Goal: Information Seeking & Learning: Learn about a topic

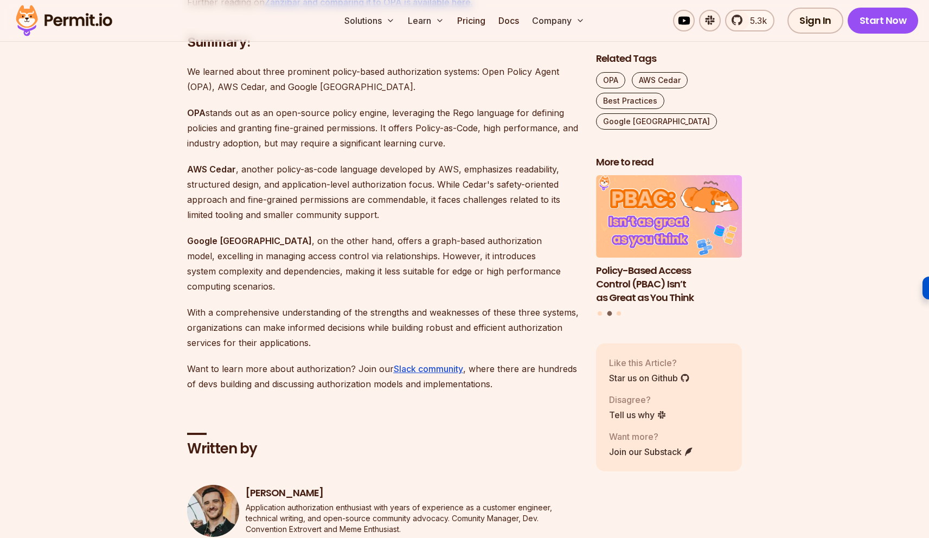
scroll to position [2635, 0]
click at [56, 28] on img at bounding box center [64, 20] width 106 height 37
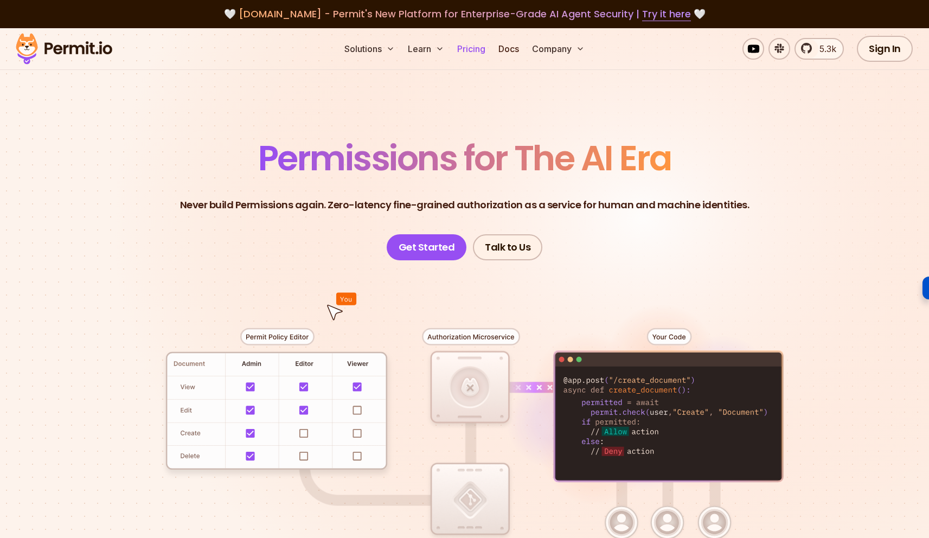
click at [476, 48] on link "Pricing" at bounding box center [471, 49] width 37 height 22
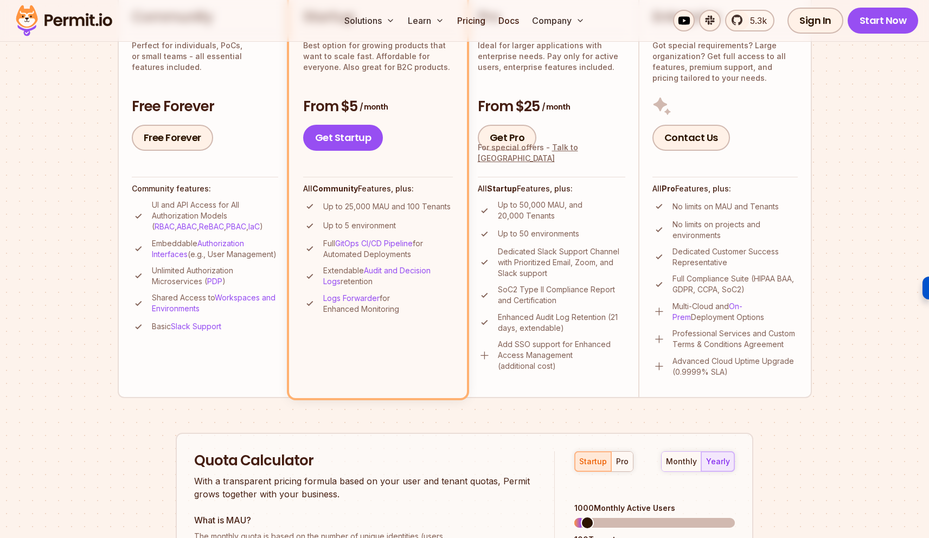
scroll to position [305, 0]
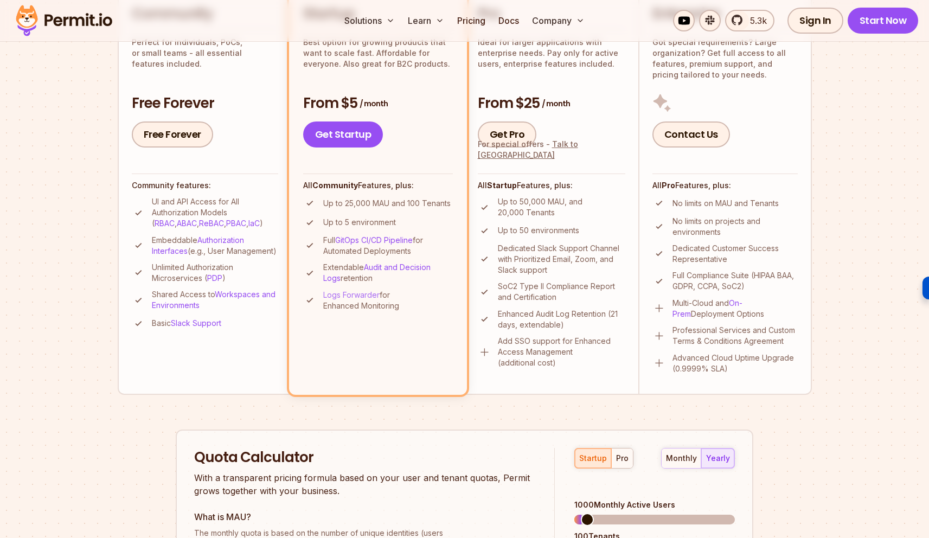
click at [348, 294] on link "Logs Forwarder" at bounding box center [351, 294] width 56 height 9
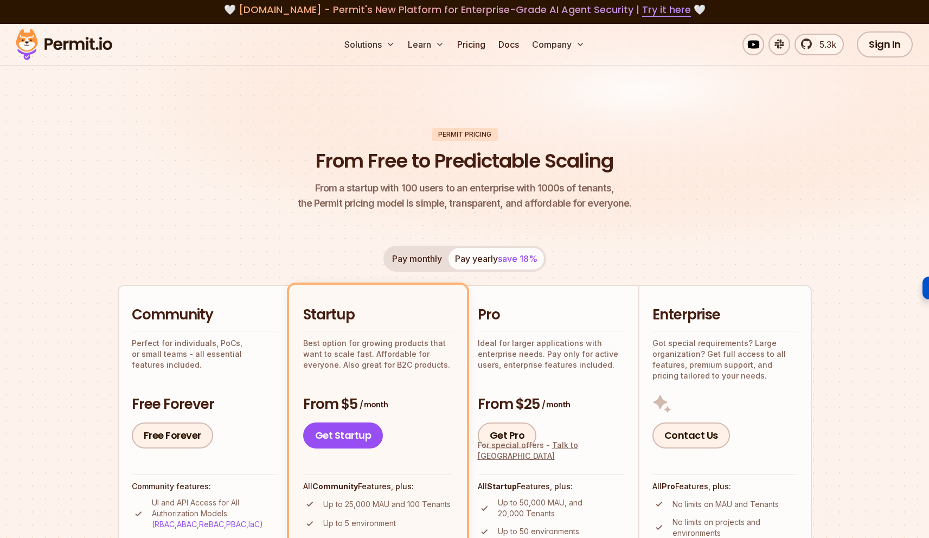
scroll to position [0, 0]
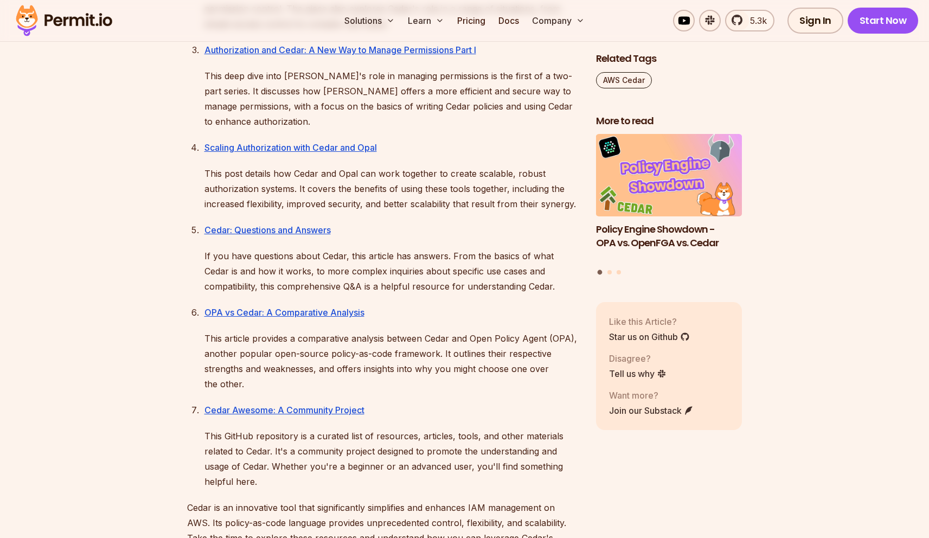
scroll to position [510, 0]
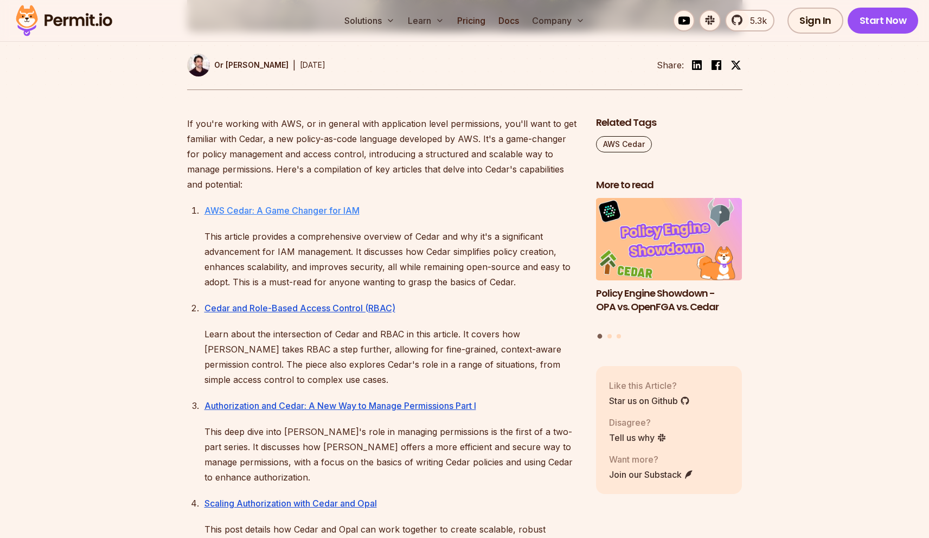
click at [320, 210] on link "AWS Cedar: A Game Changer for IAM" at bounding box center [282, 210] width 155 height 11
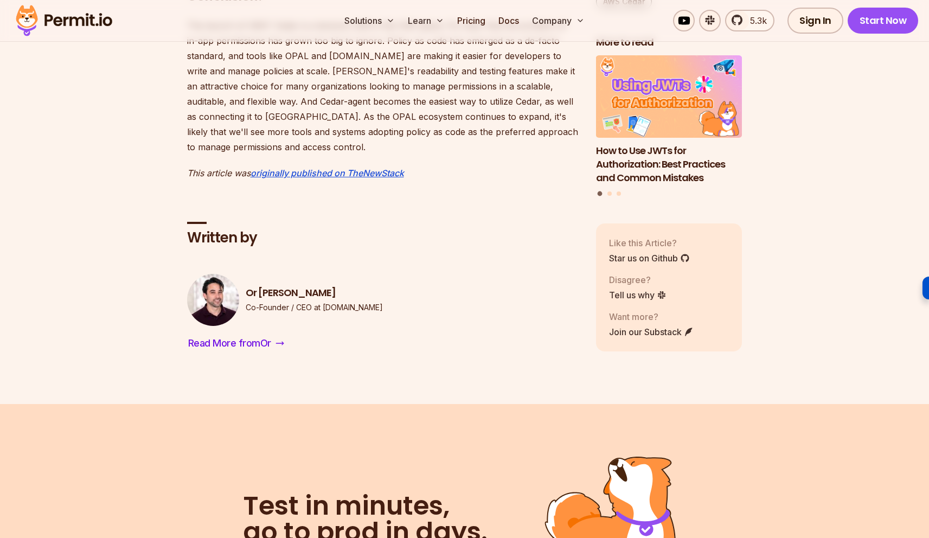
scroll to position [1729, 0]
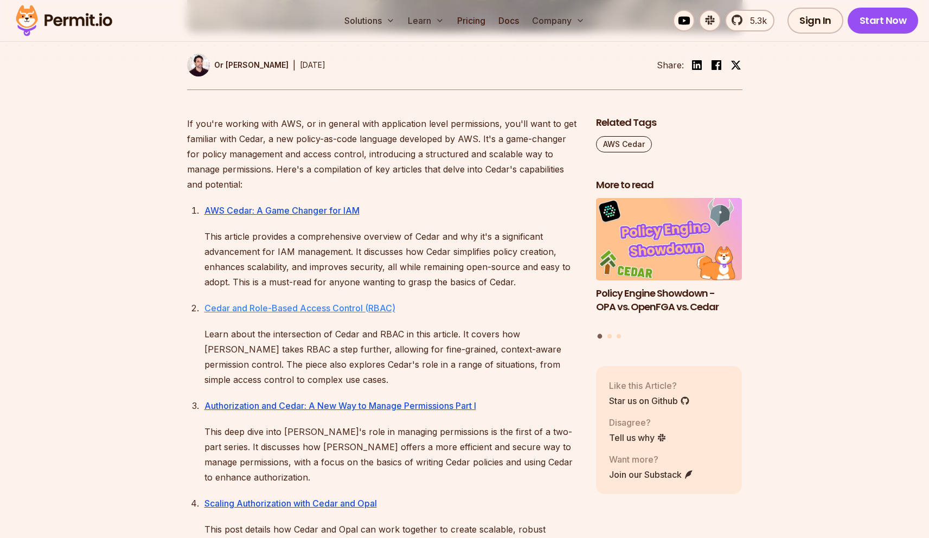
click at [299, 304] on link "Cedar and Role-Based Access Control (RBAC)" at bounding box center [300, 308] width 191 height 11
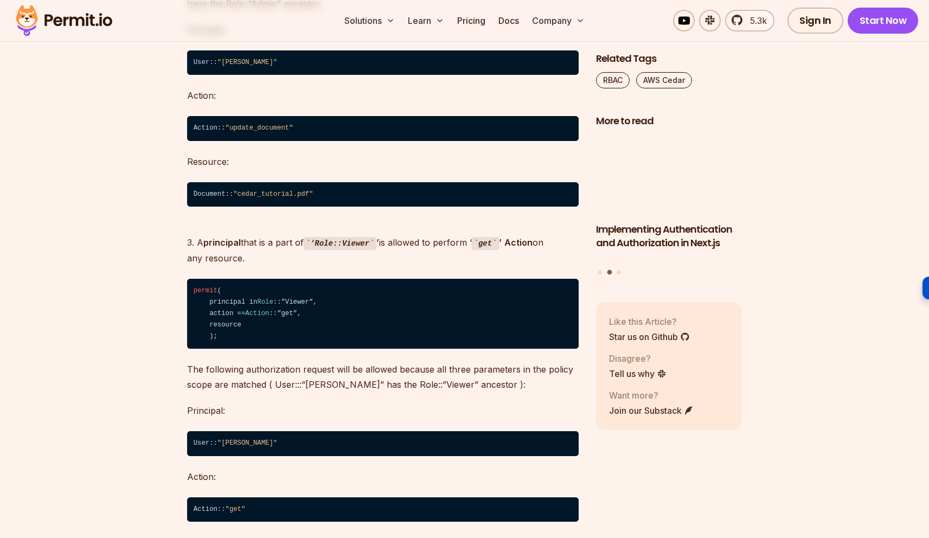
scroll to position [5350, 0]
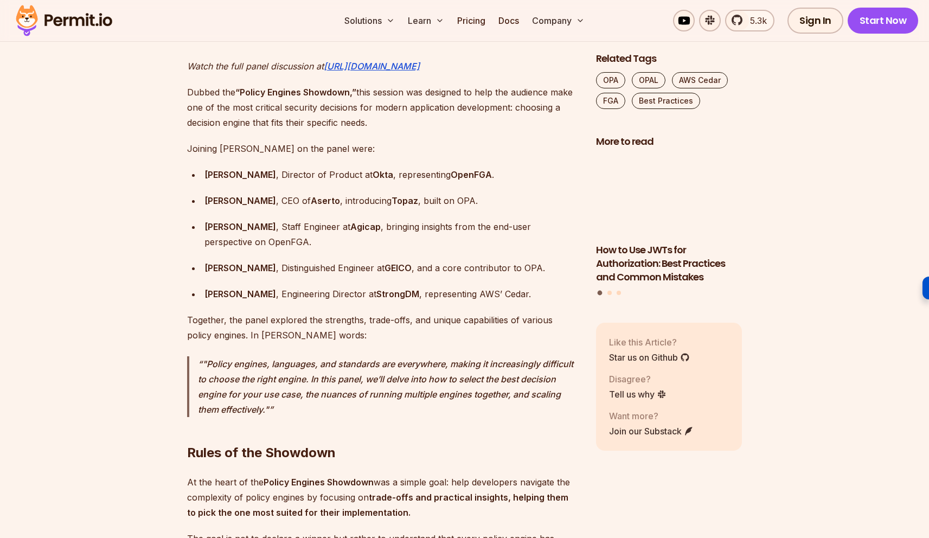
scroll to position [966, 0]
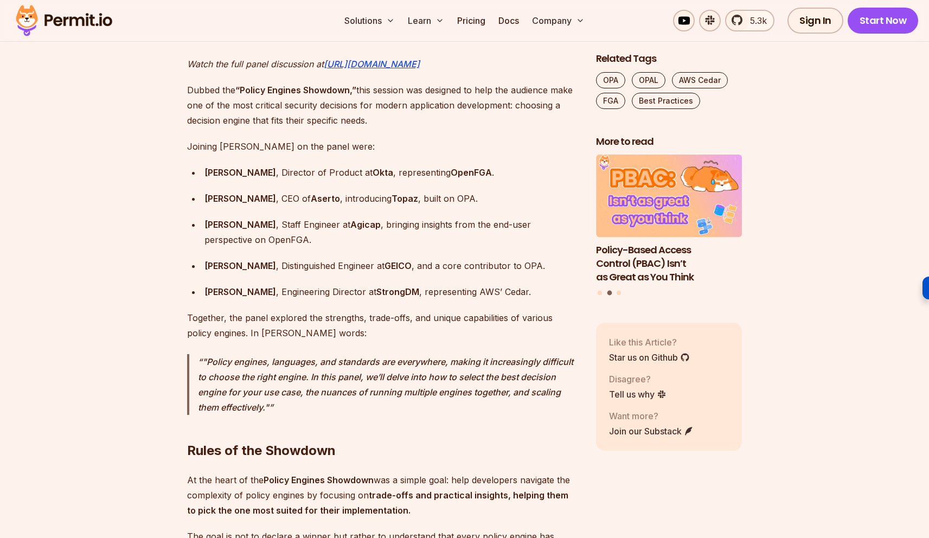
click at [509, 165] on div "[PERSON_NAME] , Director of Product at Okta , representing OpenFGA ." at bounding box center [392, 172] width 374 height 15
click at [457, 191] on div "[PERSON_NAME] , CEO of Aserto , introducing Topaz , built on OPA." at bounding box center [392, 198] width 374 height 15
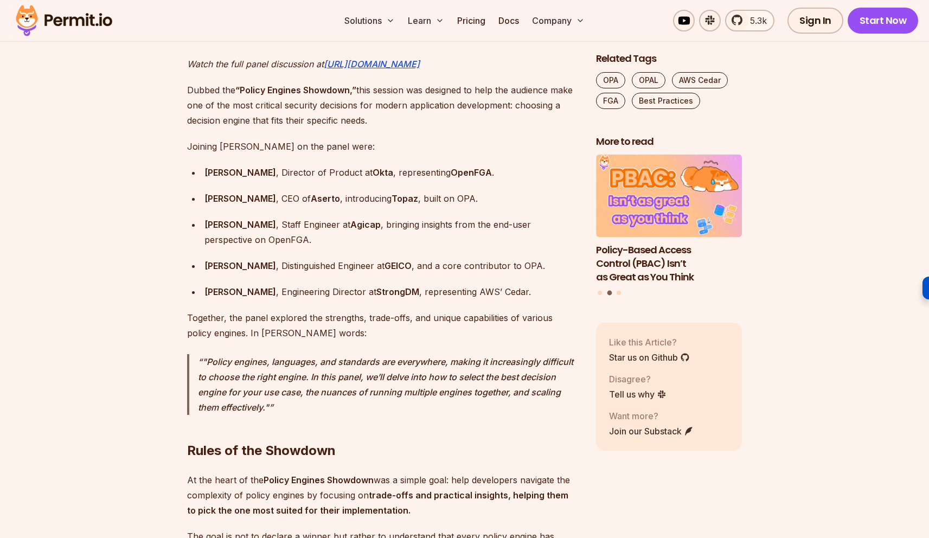
click at [457, 191] on div "[PERSON_NAME] , CEO of Aserto , introducing Topaz , built on OPA." at bounding box center [392, 198] width 374 height 15
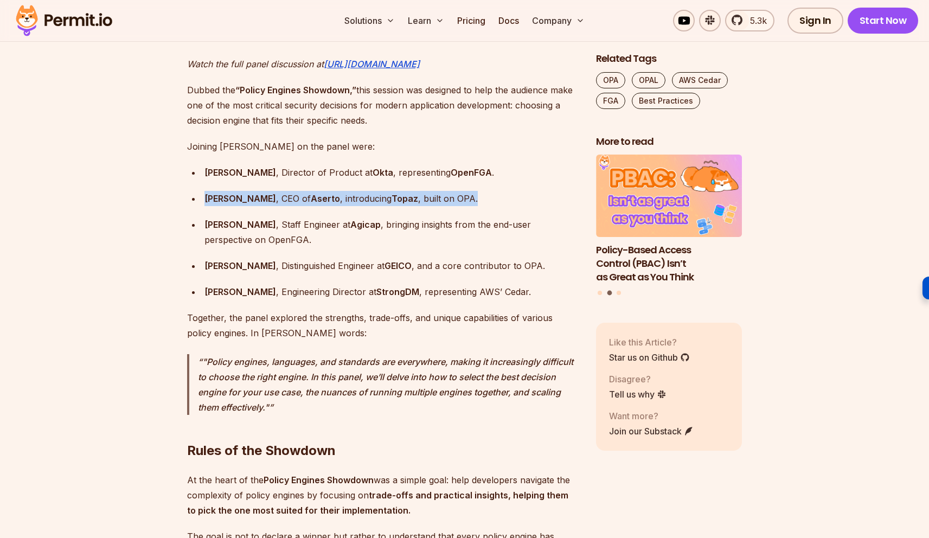
click at [457, 191] on div "Omri Gazitt , CEO of Aserto , introducing Topaz , built on OPA." at bounding box center [392, 198] width 374 height 15
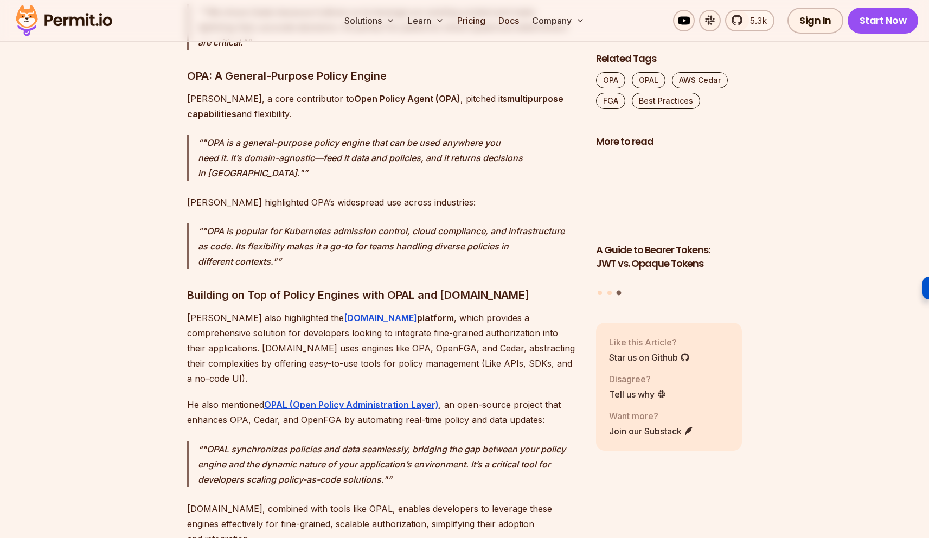
scroll to position [2341, 0]
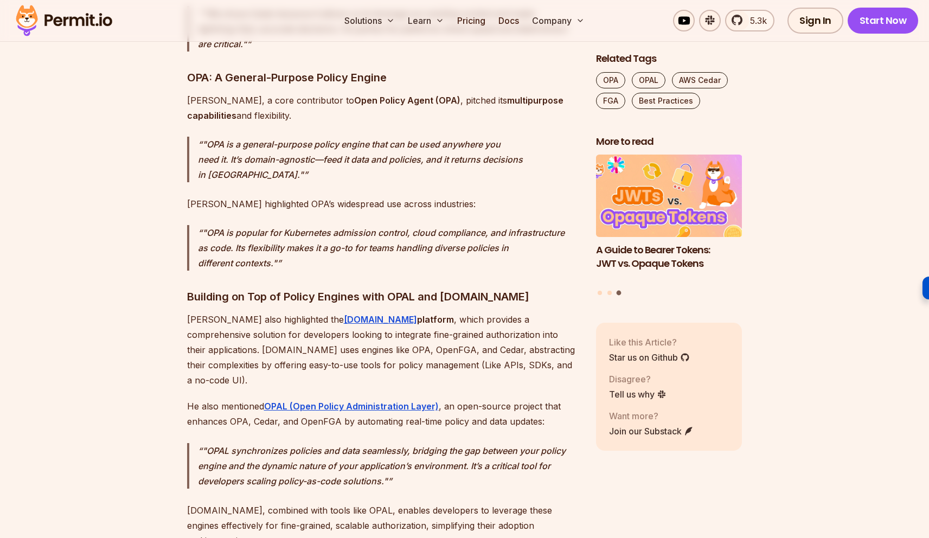
click at [438, 225] on p ""OPA is popular for Kubernetes admission control, cloud compliance, and infrast…" at bounding box center [388, 248] width 381 height 46
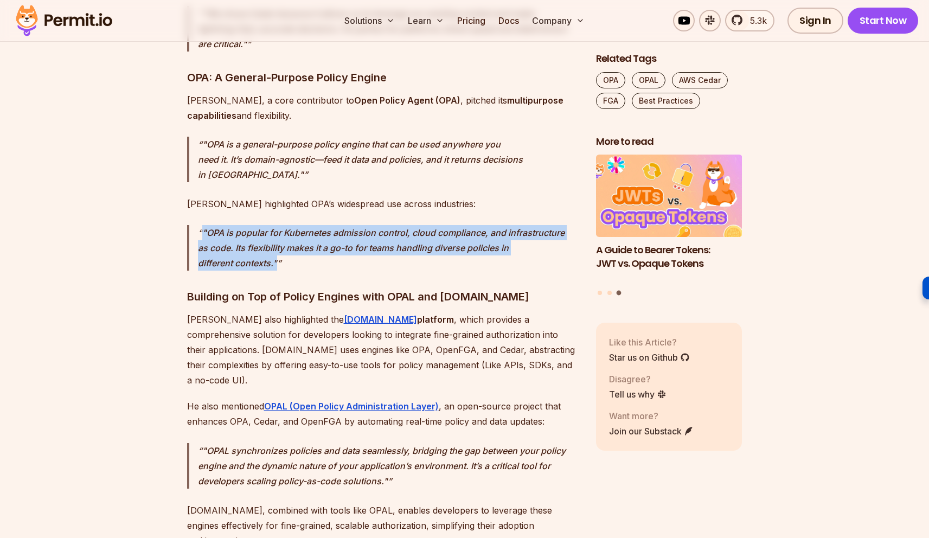
click at [438, 225] on p ""OPA is popular for Kubernetes admission control, cloud compliance, and infrast…" at bounding box center [388, 248] width 381 height 46
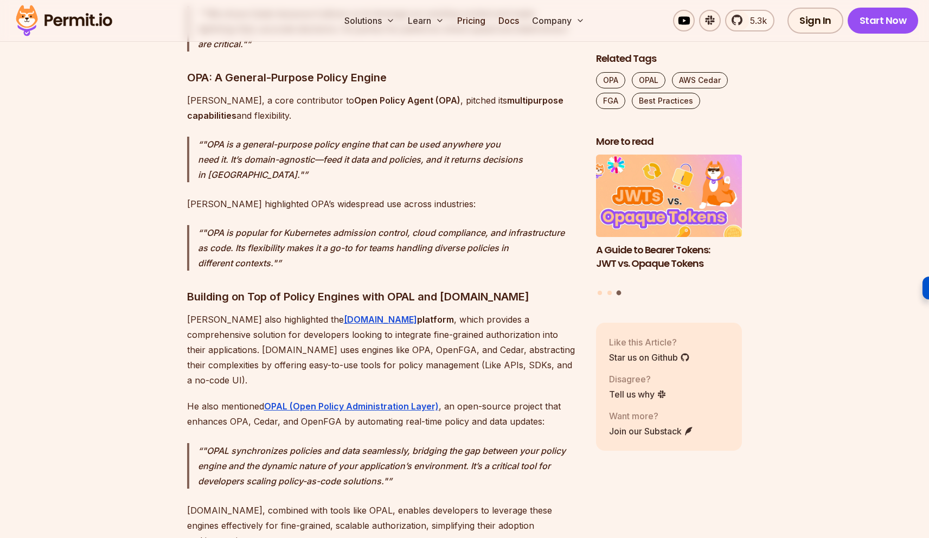
click at [437, 225] on p ""OPA is popular for Kubernetes admission control, cloud compliance, and infrast…" at bounding box center [388, 248] width 381 height 46
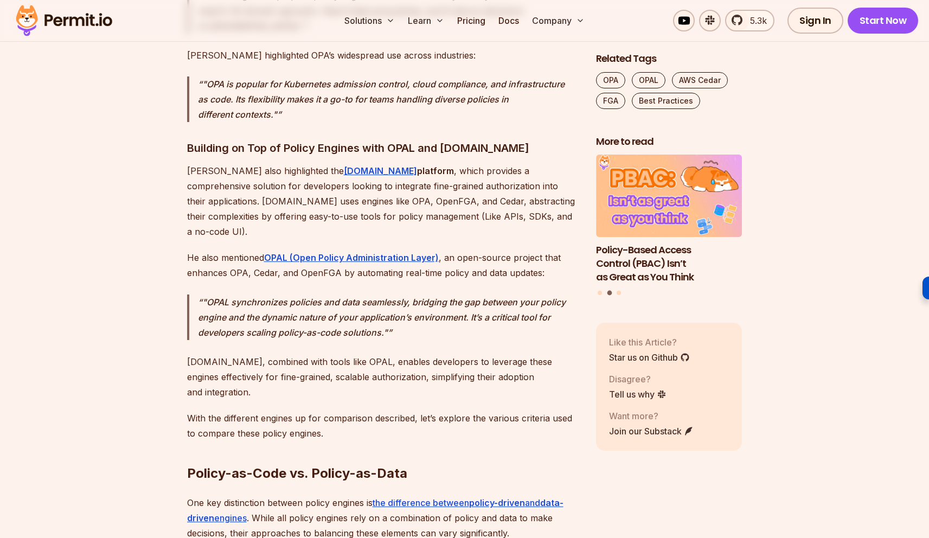
scroll to position [2492, 0]
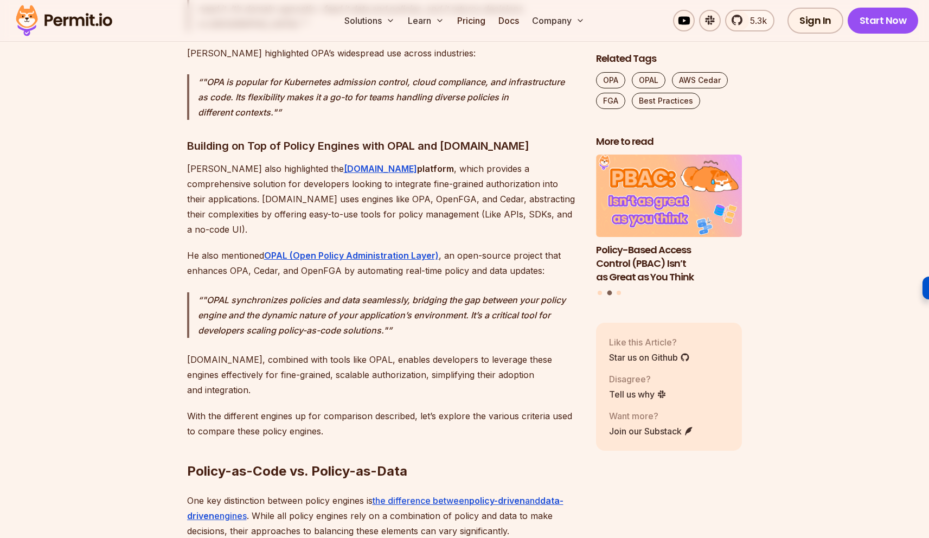
click at [426, 248] on p "He also mentioned OPAL (Open Policy Administration Layer) , an open-source proj…" at bounding box center [383, 263] width 392 height 30
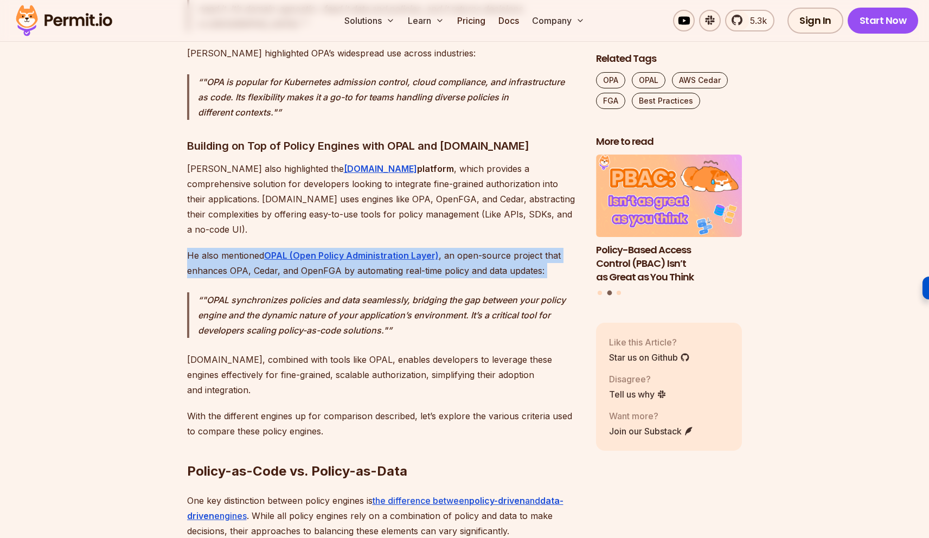
click at [426, 248] on p "He also mentioned OPAL (Open Policy Administration Layer) , an open-source proj…" at bounding box center [383, 263] width 392 height 30
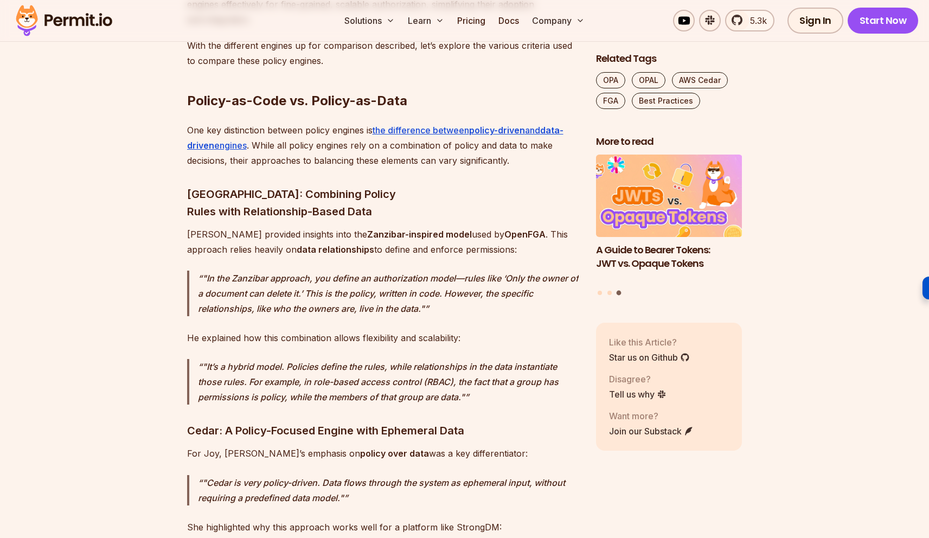
scroll to position [2867, 0]
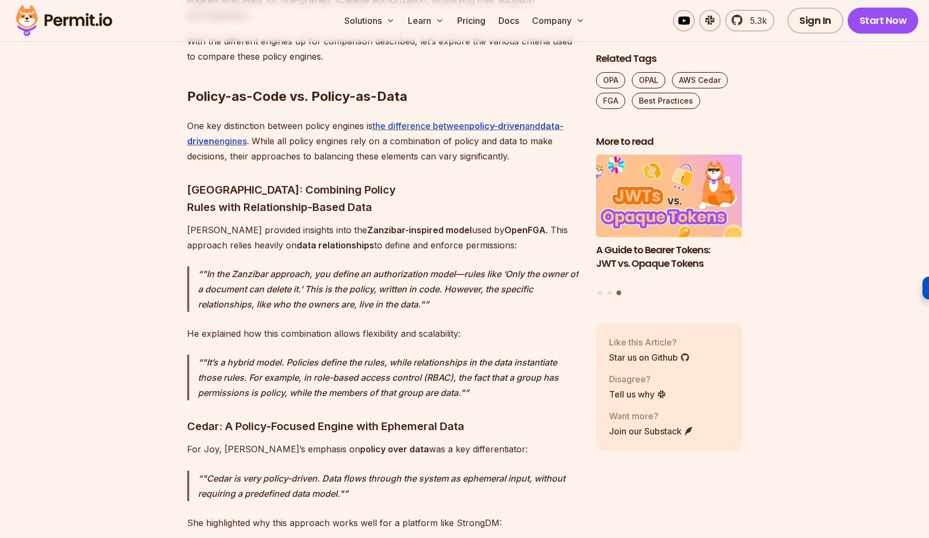
click at [518, 266] on p ""In the Zanzibar approach, you define an authorization model—rules like ‘Only t…" at bounding box center [388, 289] width 381 height 46
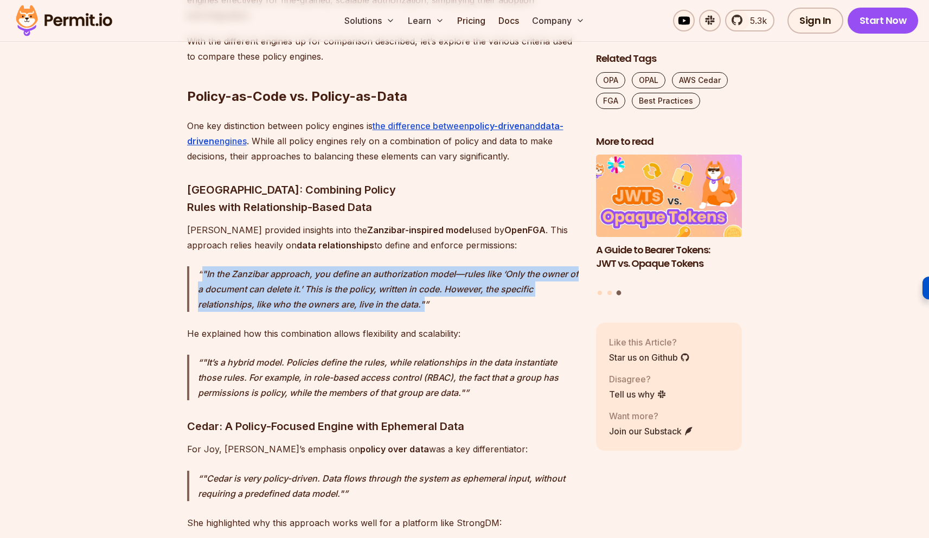
click at [518, 266] on p ""In the Zanzibar approach, you define an authorization model—rules like ‘Only t…" at bounding box center [388, 289] width 381 height 46
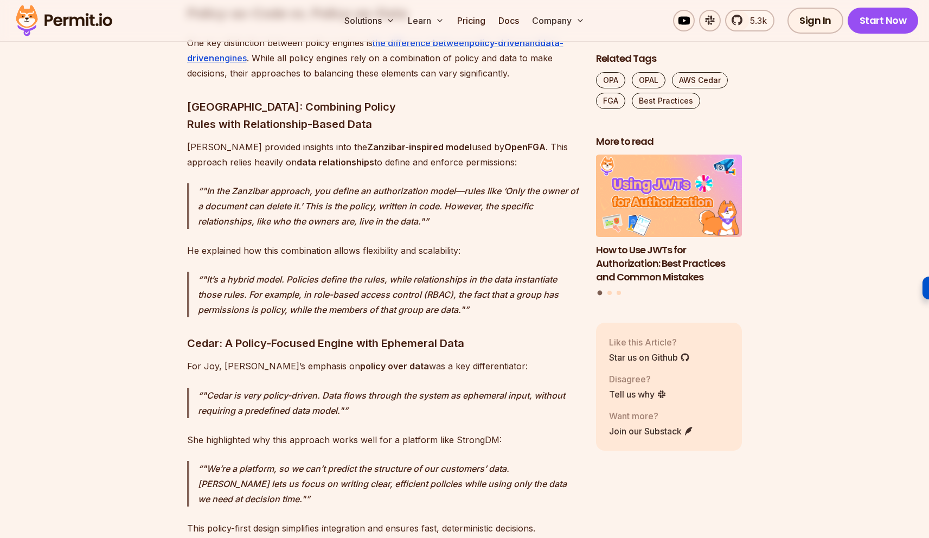
scroll to position [2952, 0]
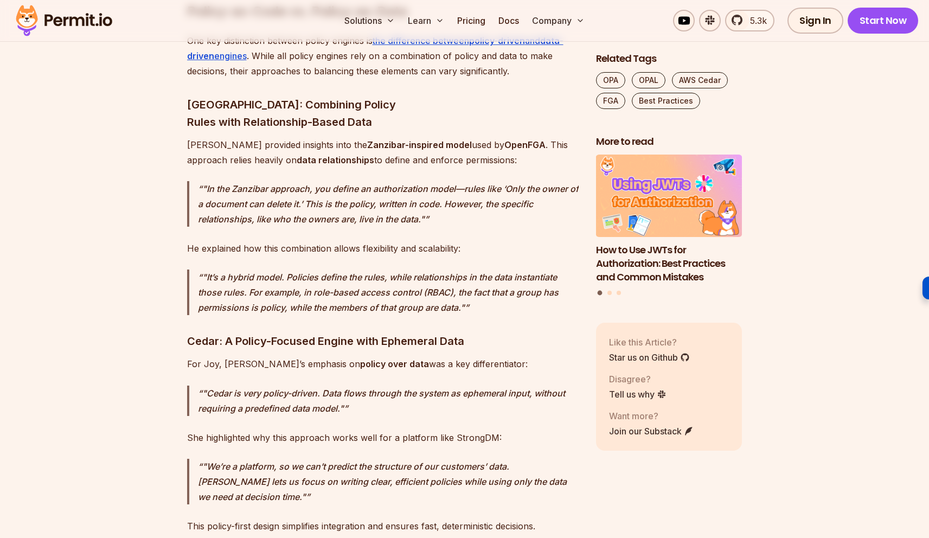
click at [516, 270] on p ""It’s a hybrid model. Policies define the rules, while relationships in the dat…" at bounding box center [388, 293] width 381 height 46
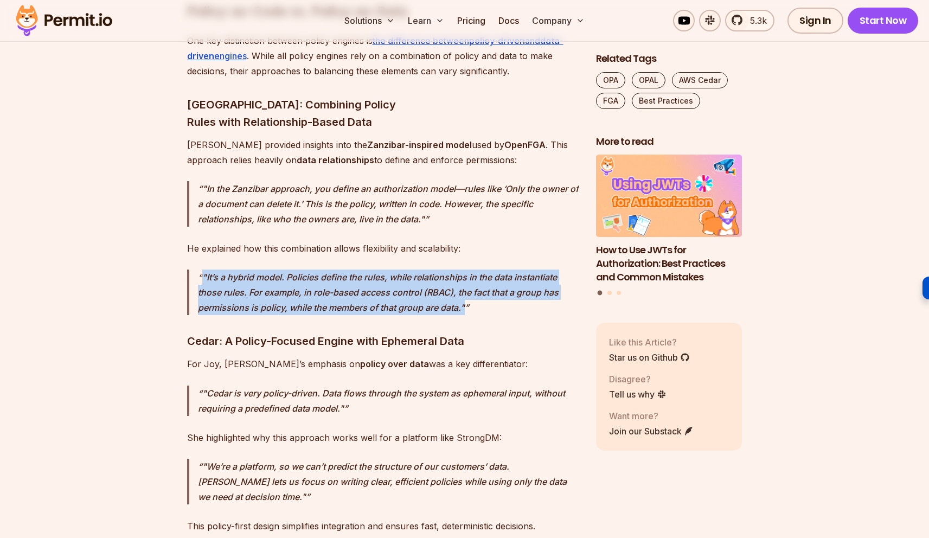
click at [516, 270] on p ""It’s a hybrid model. Policies define the rules, while relationships in the dat…" at bounding box center [388, 293] width 381 height 46
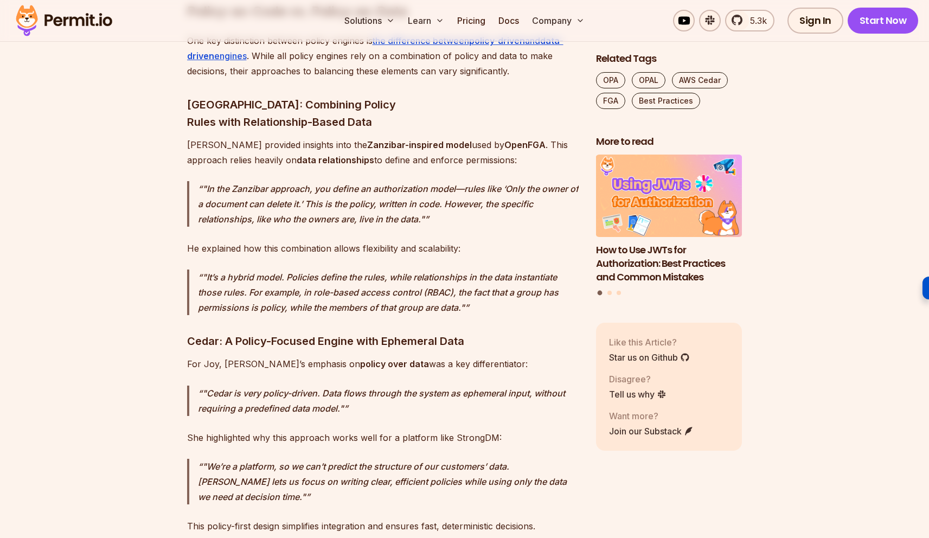
click at [516, 270] on p ""It’s a hybrid model. Policies define the rules, while relationships in the dat…" at bounding box center [388, 293] width 381 height 46
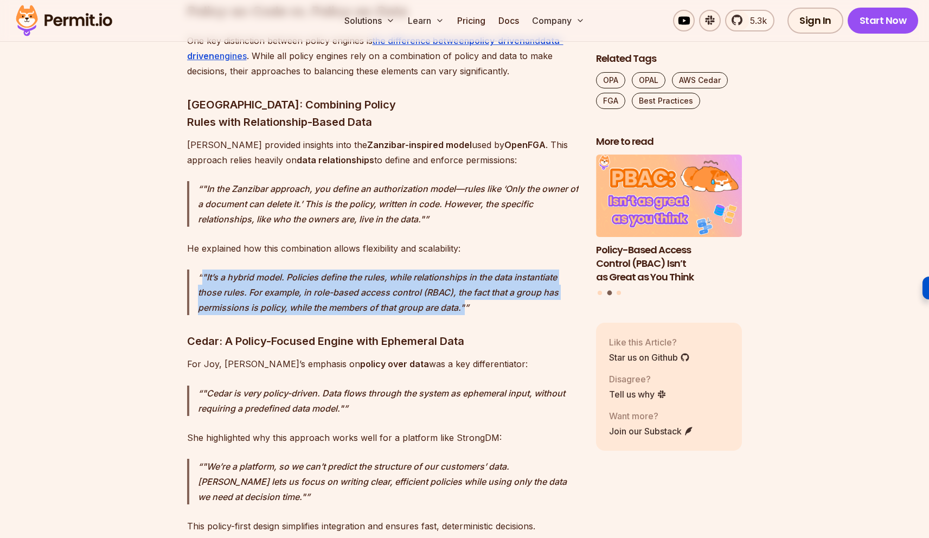
click at [516, 270] on p ""It’s a hybrid model. Policies define the rules, while relationships in the dat…" at bounding box center [388, 293] width 381 height 46
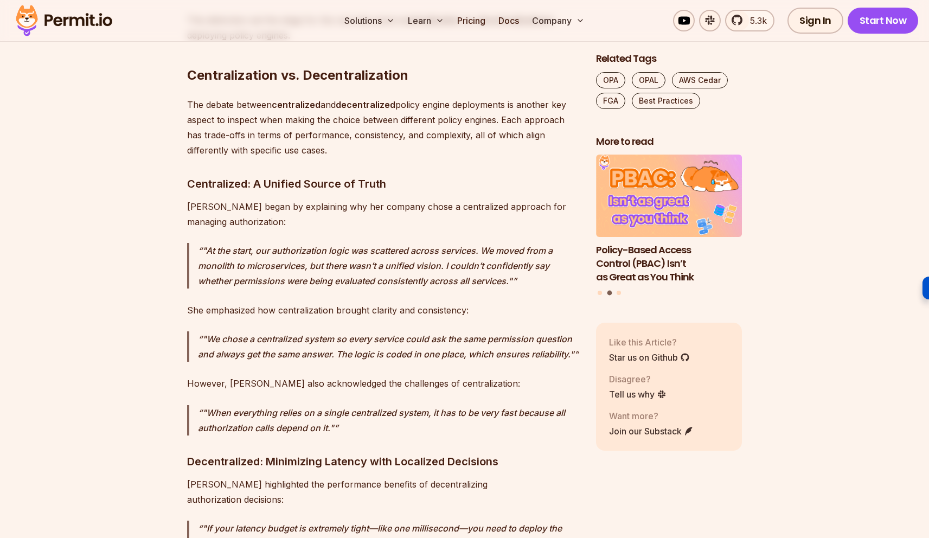
scroll to position [3911, 0]
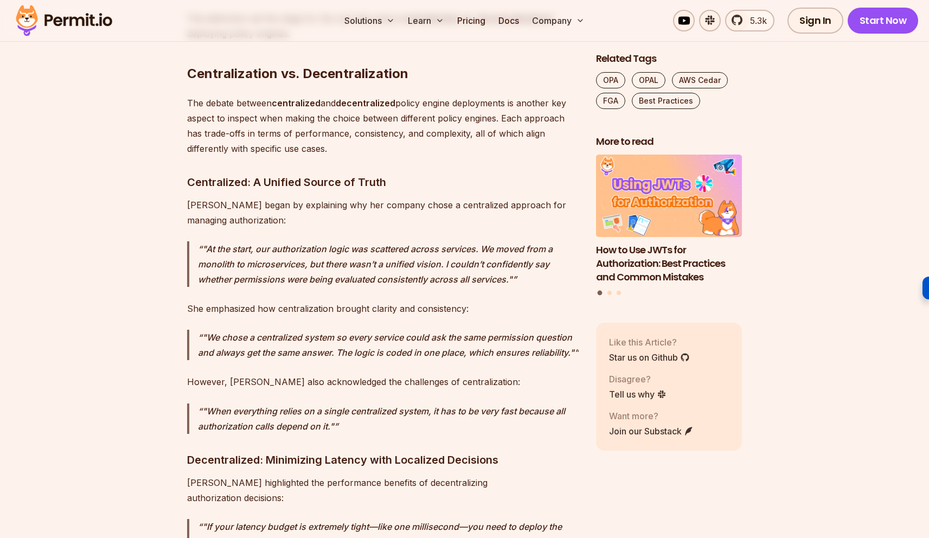
click at [496, 330] on p ""We chose a centralized system so every service could ask the same permission q…" at bounding box center [388, 345] width 381 height 30
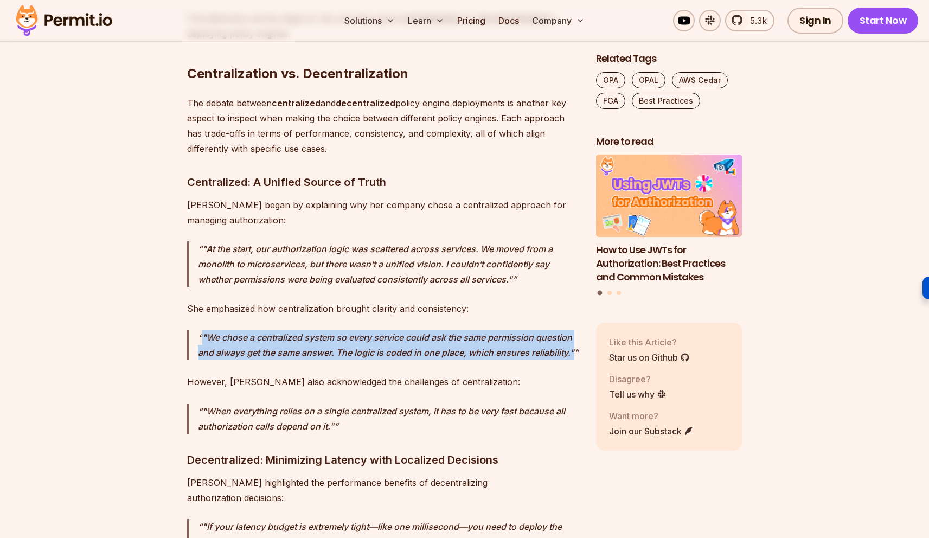
click at [496, 330] on p ""We chose a centralized system so every service could ask the same permission q…" at bounding box center [388, 345] width 381 height 30
click at [492, 330] on p ""We chose a centralized system so every service could ask the same permission q…" at bounding box center [388, 345] width 381 height 30
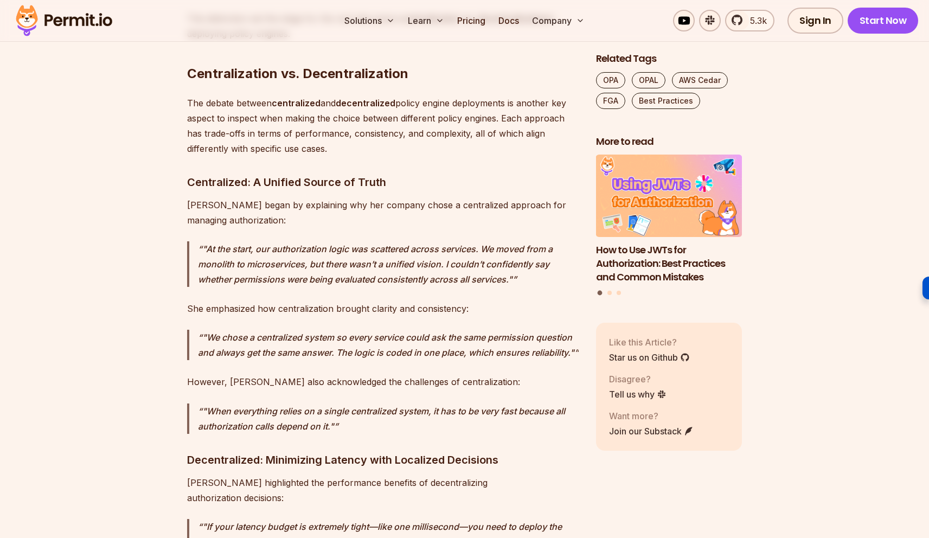
click at [492, 330] on p ""We chose a centralized system so every service could ask the same permission q…" at bounding box center [388, 345] width 381 height 30
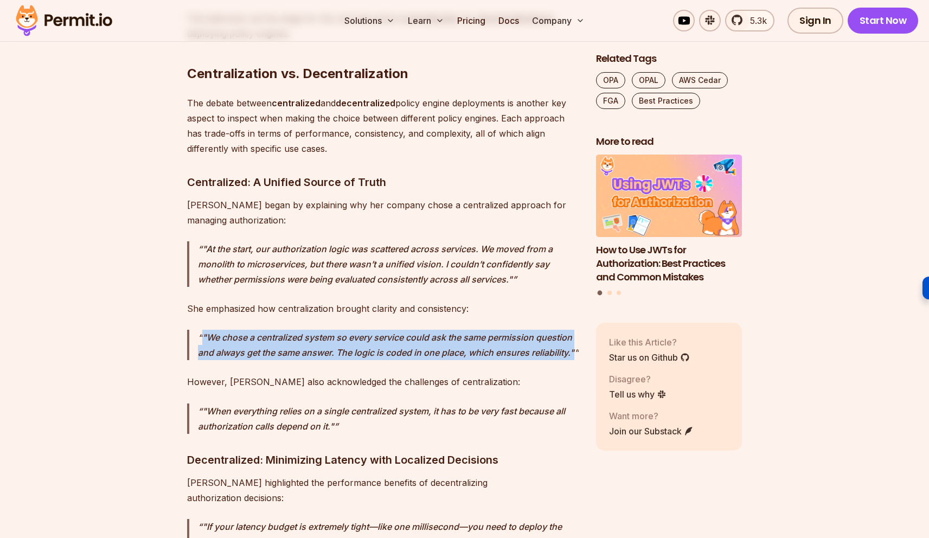
click at [492, 330] on p ""We chose a centralized system so every service could ask the same permission q…" at bounding box center [388, 345] width 381 height 30
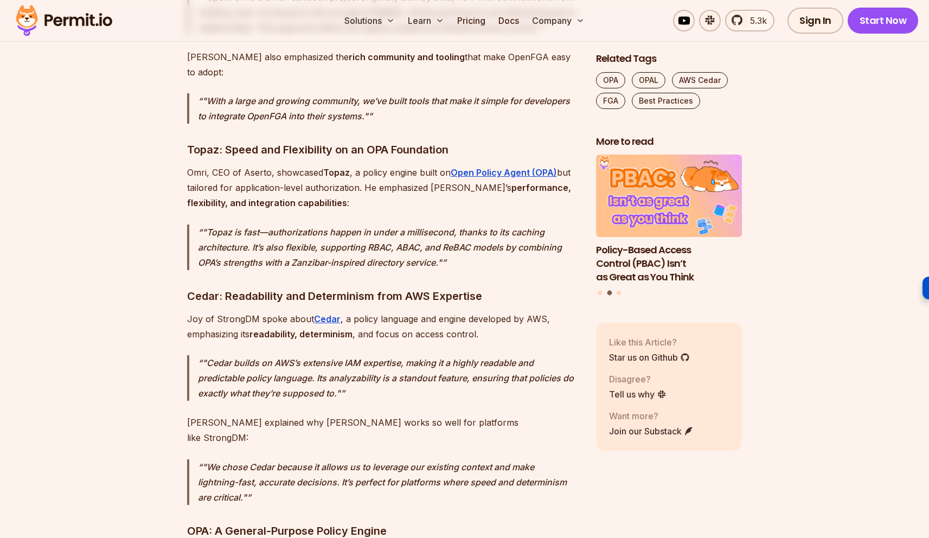
scroll to position [1883, 0]
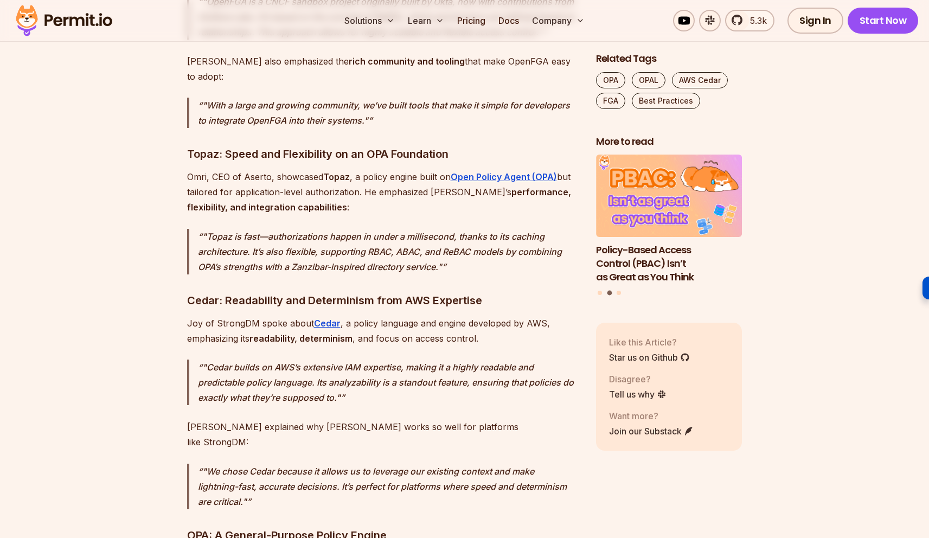
click at [339, 171] on strong "Topaz" at bounding box center [336, 176] width 27 height 11
click at [557, 169] on p "Omri, CEO of Aserto, showcased Topaz , a policy engine built on Open Policy Age…" at bounding box center [383, 192] width 392 height 46
copy p "Topaz , a policy engine built on Open Policy Agent (OPA) but"
